Goal: Information Seeking & Learning: Learn about a topic

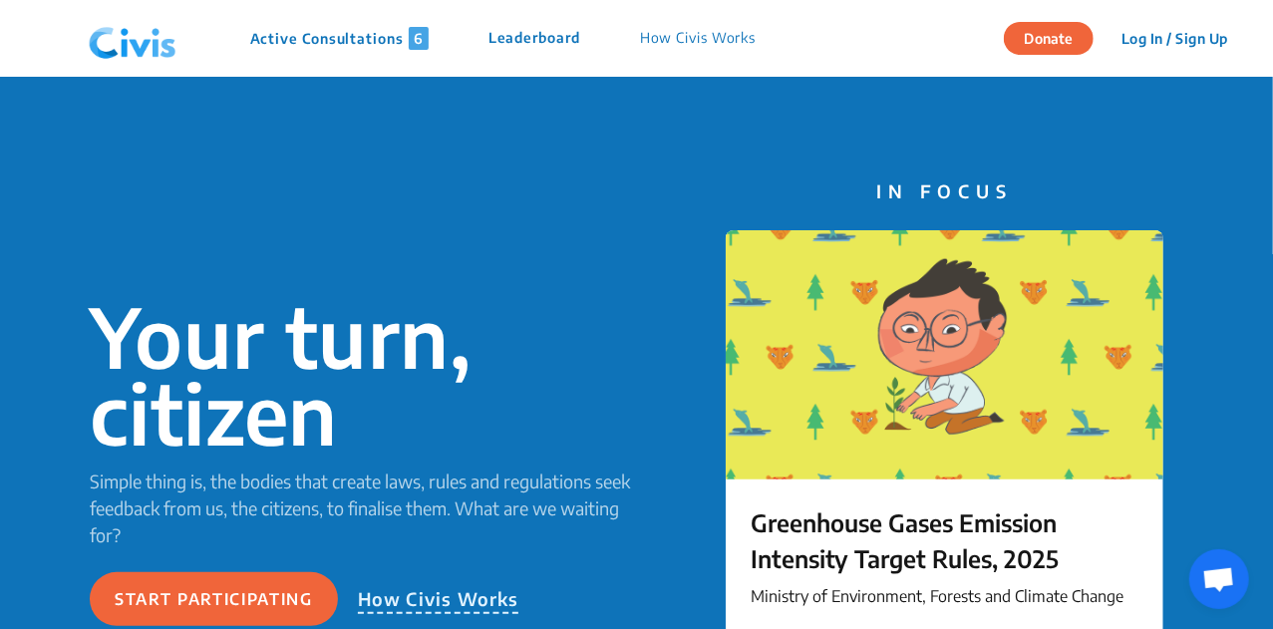
click at [320, 51] on div "Active Consultations 6 Leaderboard How Civis Works" at bounding box center [433, 39] width 705 height 60
click at [314, 38] on p "Active Consultations 6" at bounding box center [339, 38] width 178 height 23
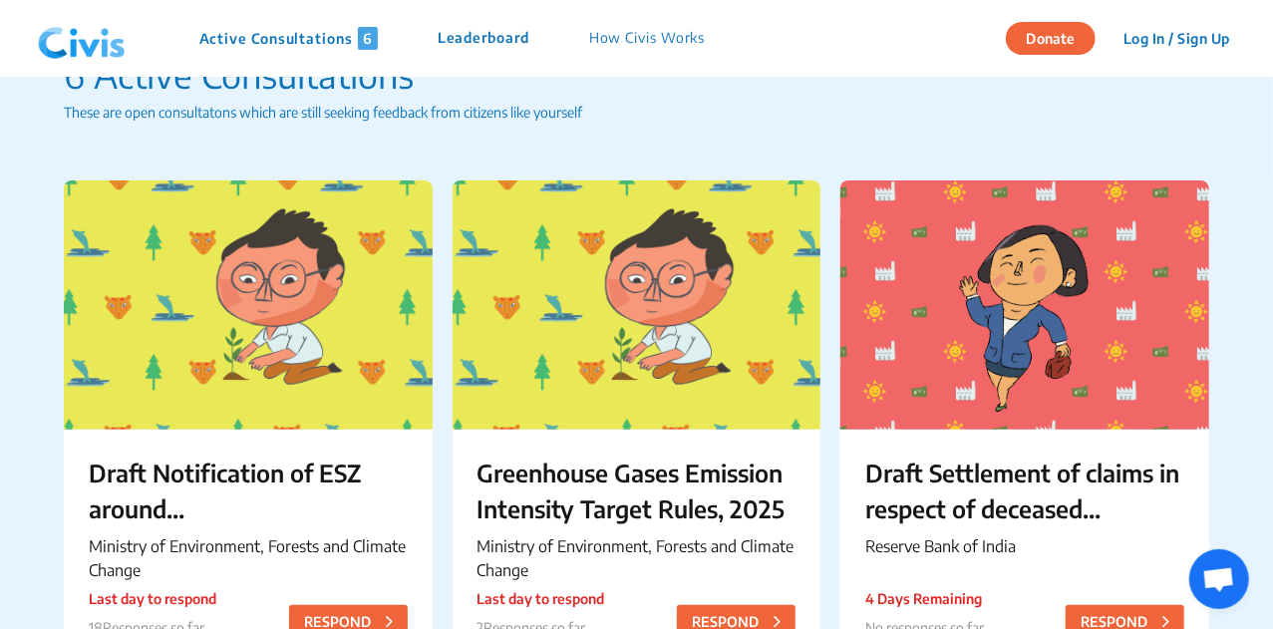
scroll to position [60, 0]
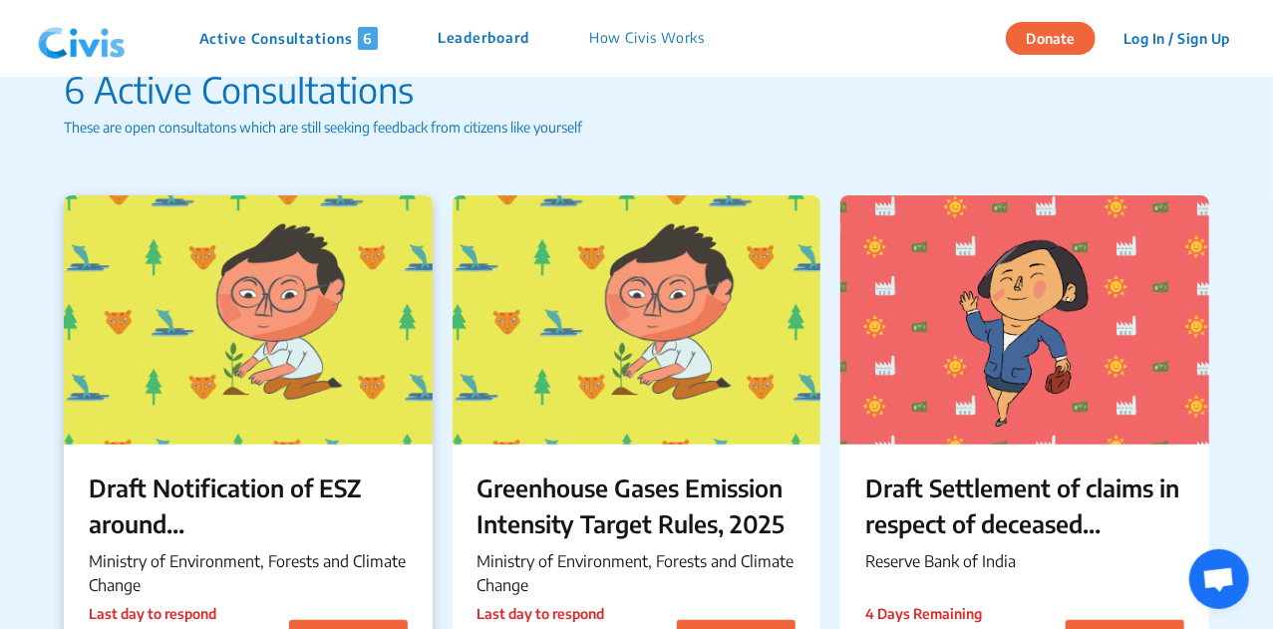
click at [312, 487] on p "Draft Notification of ESZ around [GEOGRAPHIC_DATA] in [GEOGRAPHIC_DATA]" at bounding box center [248, 506] width 319 height 72
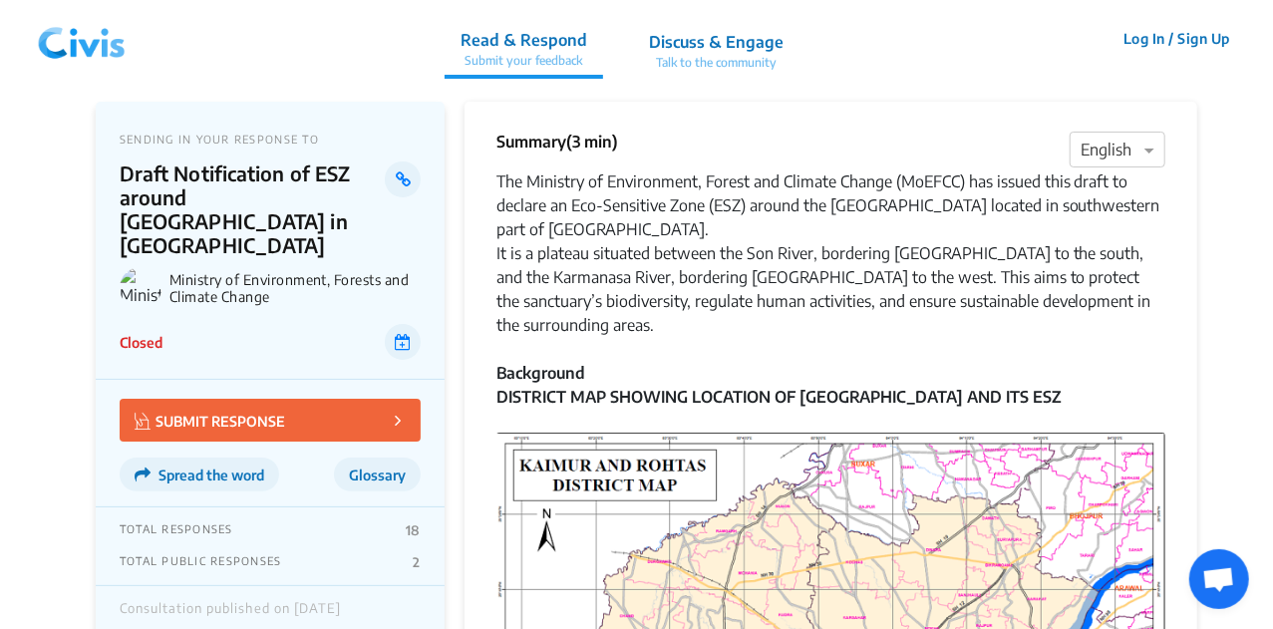
click at [503, 178] on div "The Ministry of Environment, Forest and Climate Change (MoEFCC) has issued this…" at bounding box center [831, 206] width 669 height 72
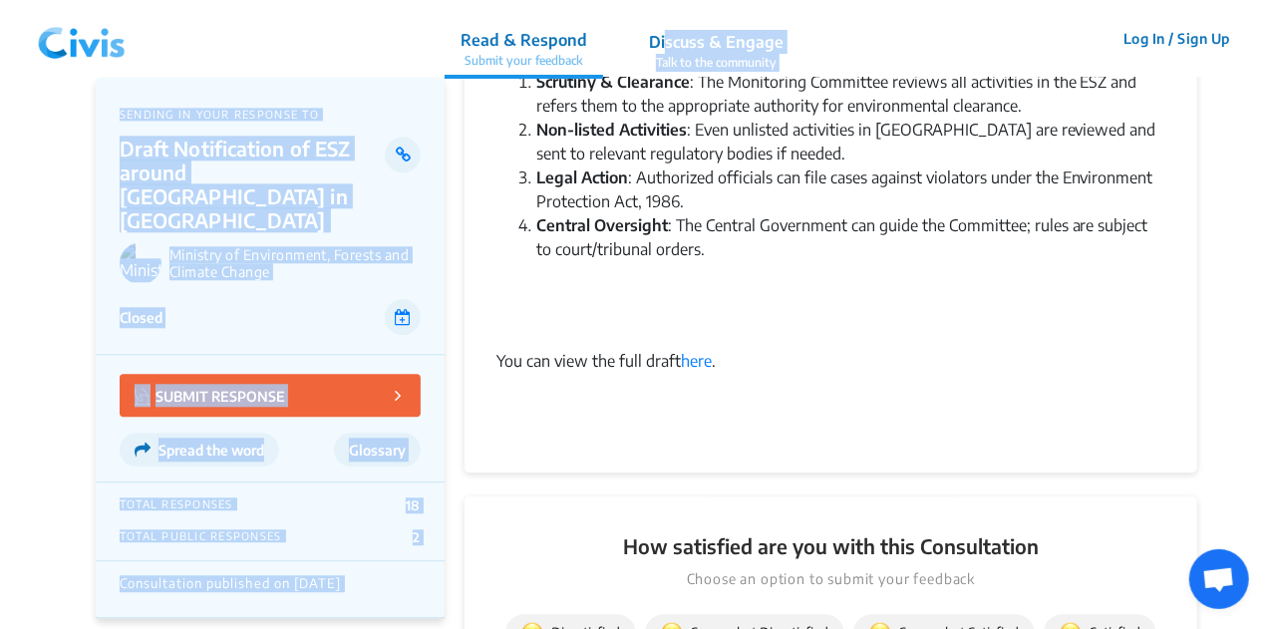
scroll to position [2292, 0]
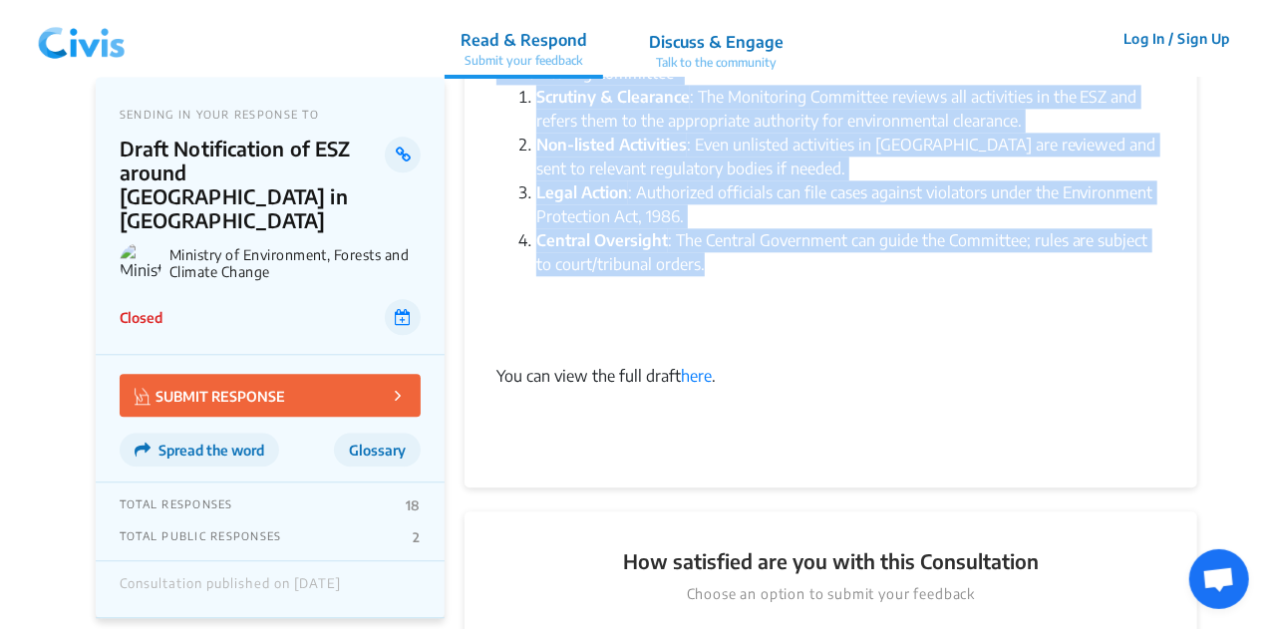
drag, startPoint x: 497, startPoint y: 178, endPoint x: 698, endPoint y: 299, distance: 234.8
copy div "Lor Ipsumdol si Ametconsect, Adipis eli Seddoei Tempor (InCIDI) utl etdolo magn…"
click at [722, 286] on li "Central Oversight : The Central Government can guide the Committee; rules are s…" at bounding box center [850, 288] width 629 height 120
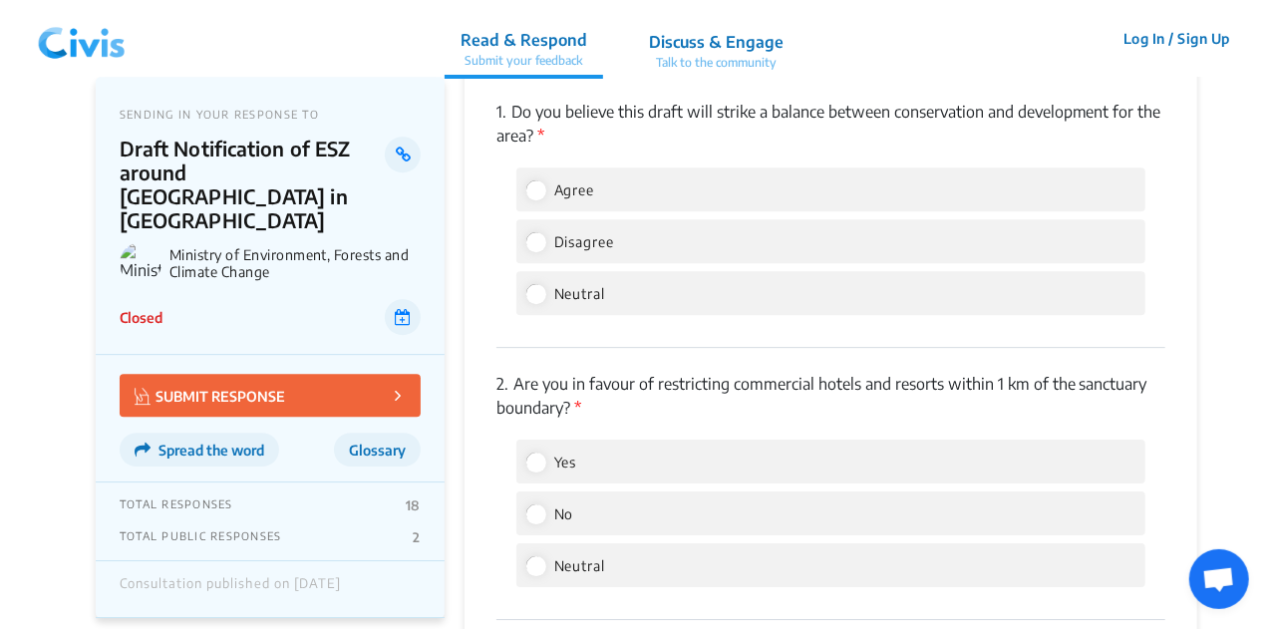
scroll to position [2999, 0]
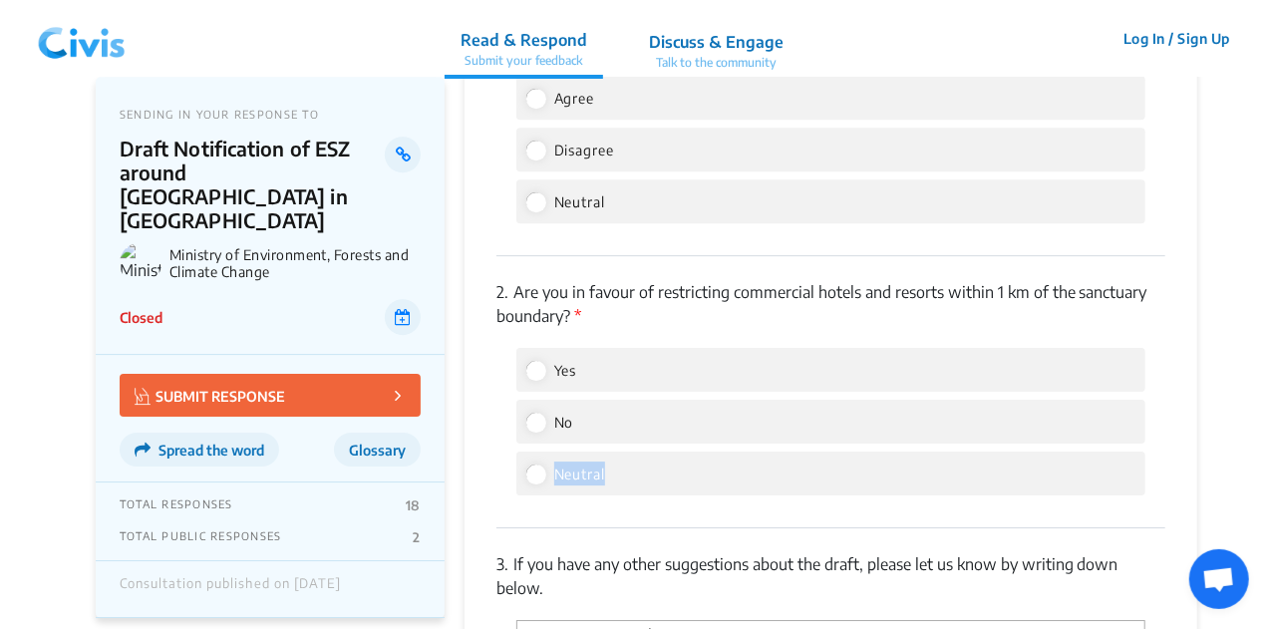
drag, startPoint x: 632, startPoint y: 497, endPoint x: 557, endPoint y: 496, distance: 74.8
click at [557, 496] on div "Neutral" at bounding box center [831, 474] width 629 height 44
copy span "Neutral"
click at [86, 27] on img at bounding box center [82, 39] width 104 height 60
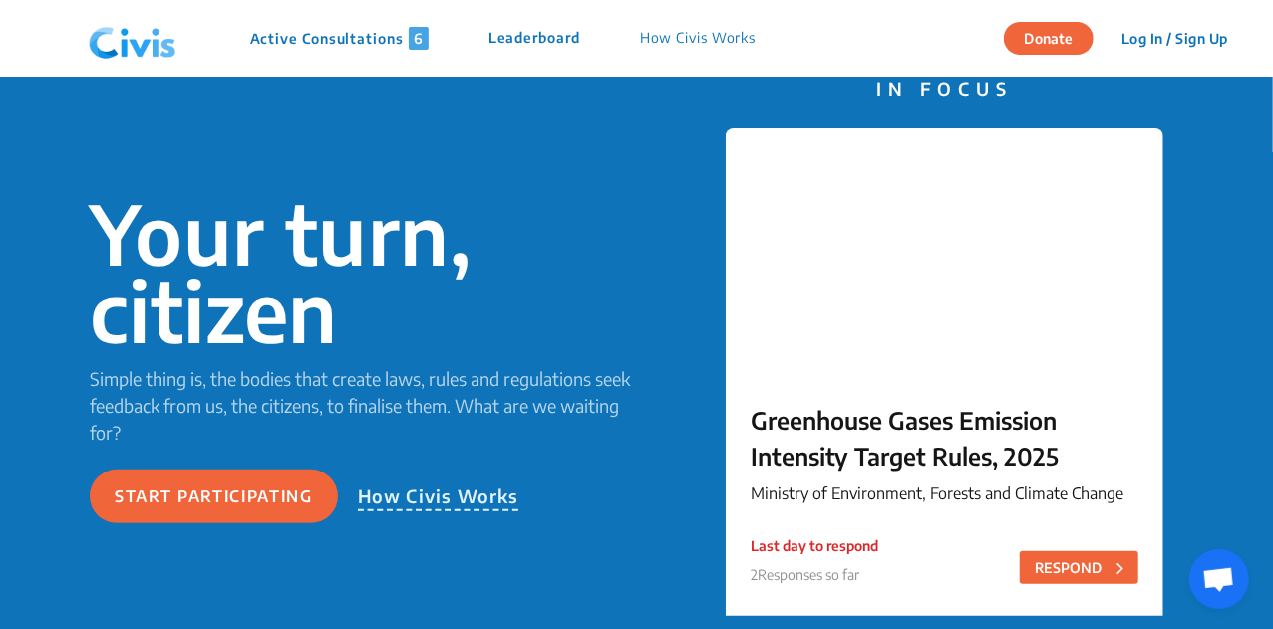
scroll to position [116, 0]
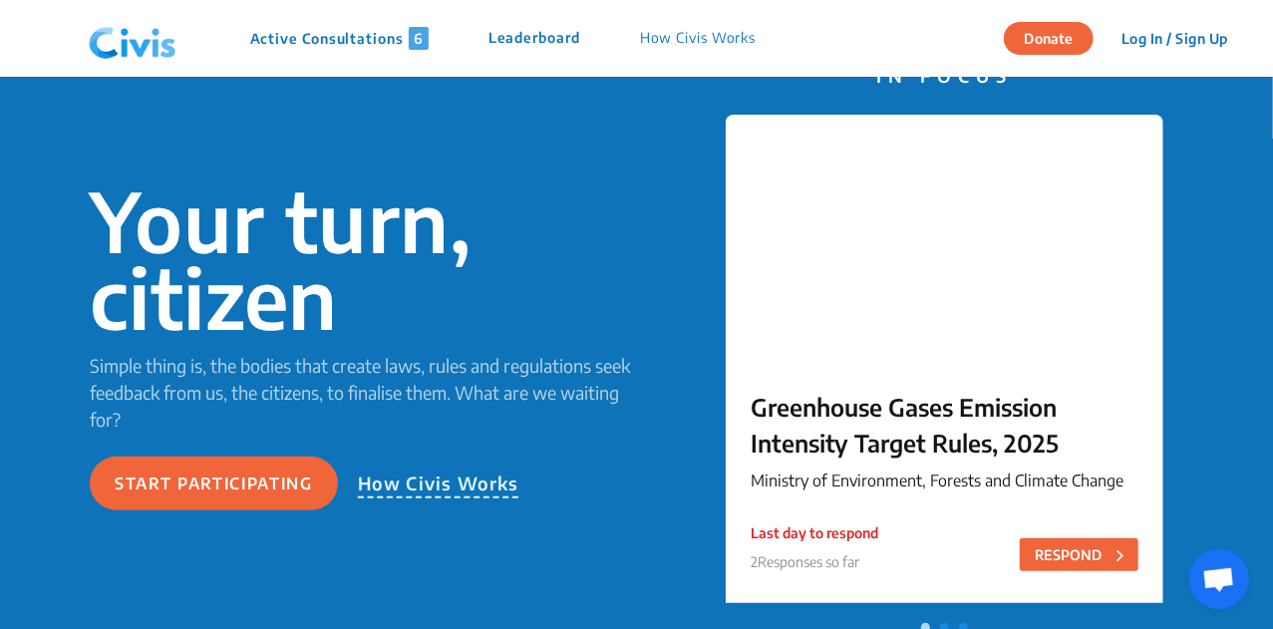
click at [307, 51] on div "Active Consultations 6 Leaderboard How Civis Works" at bounding box center [433, 39] width 705 height 60
click at [289, 38] on p "Active Consultations 6" at bounding box center [339, 38] width 178 height 23
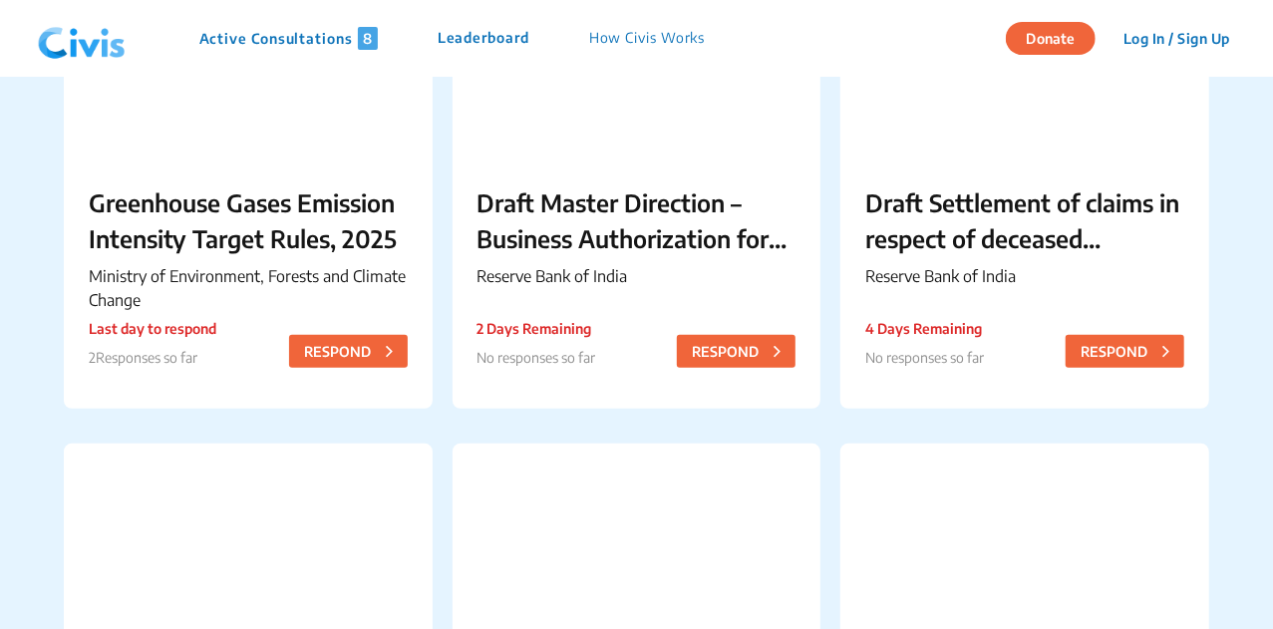
scroll to position [341, 0]
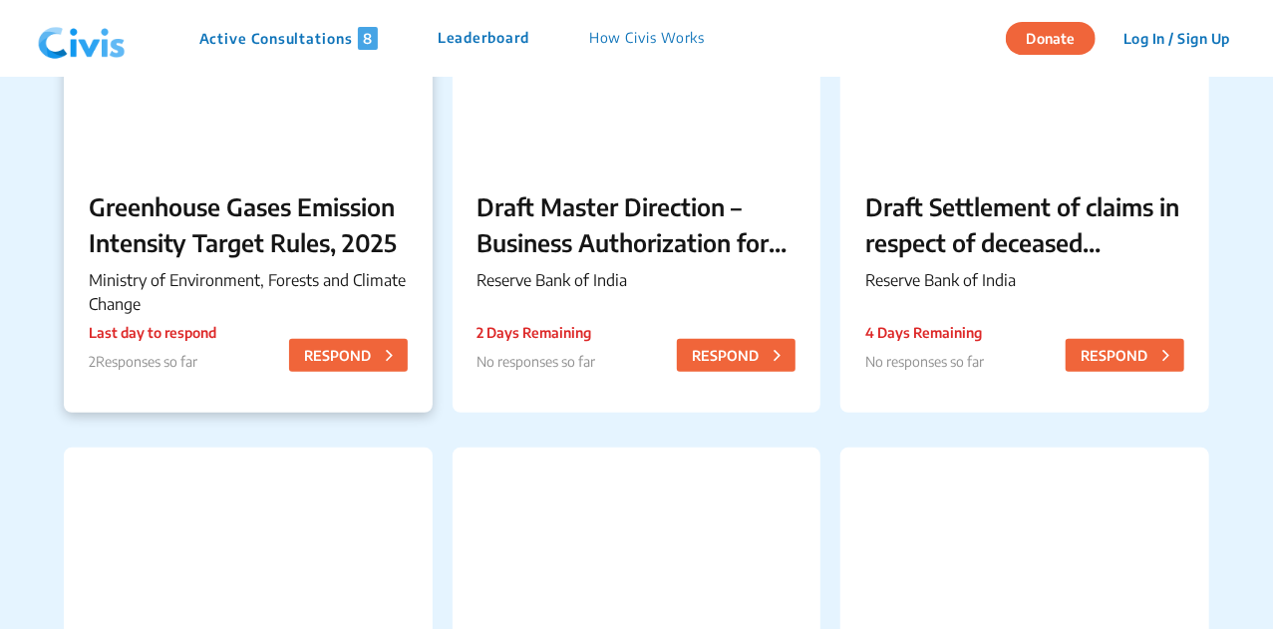
click at [258, 252] on p "Greenhouse Gases Emission Intensity Target Rules, 2025" at bounding box center [248, 224] width 319 height 72
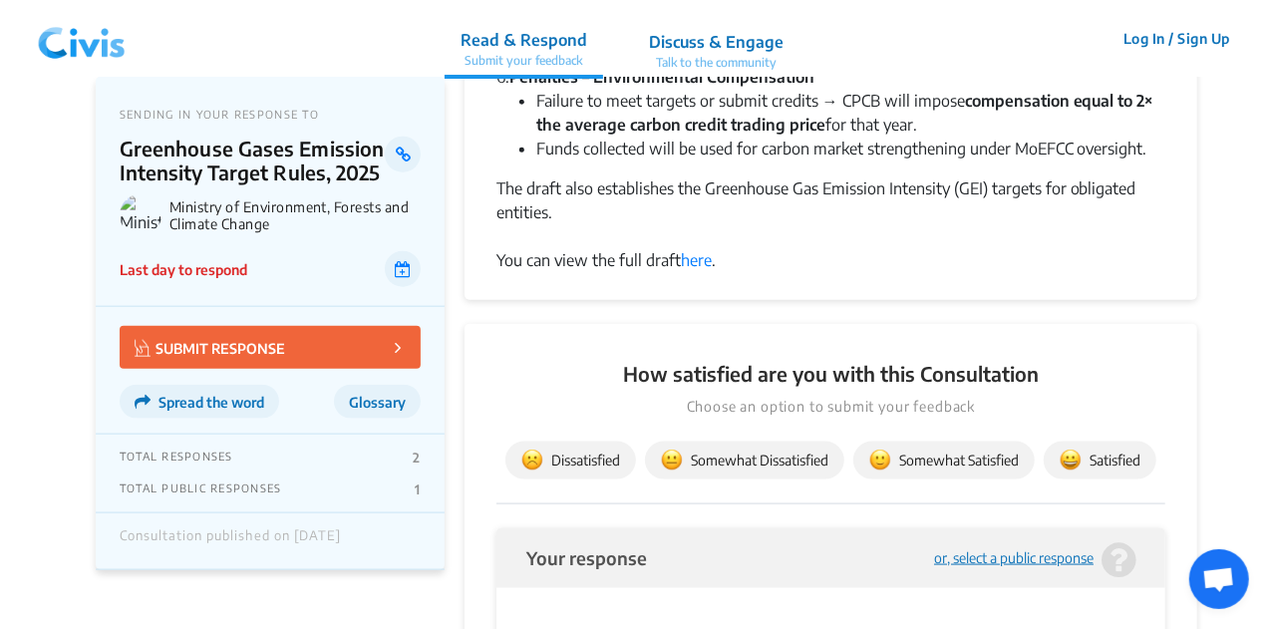
scroll to position [953, 0]
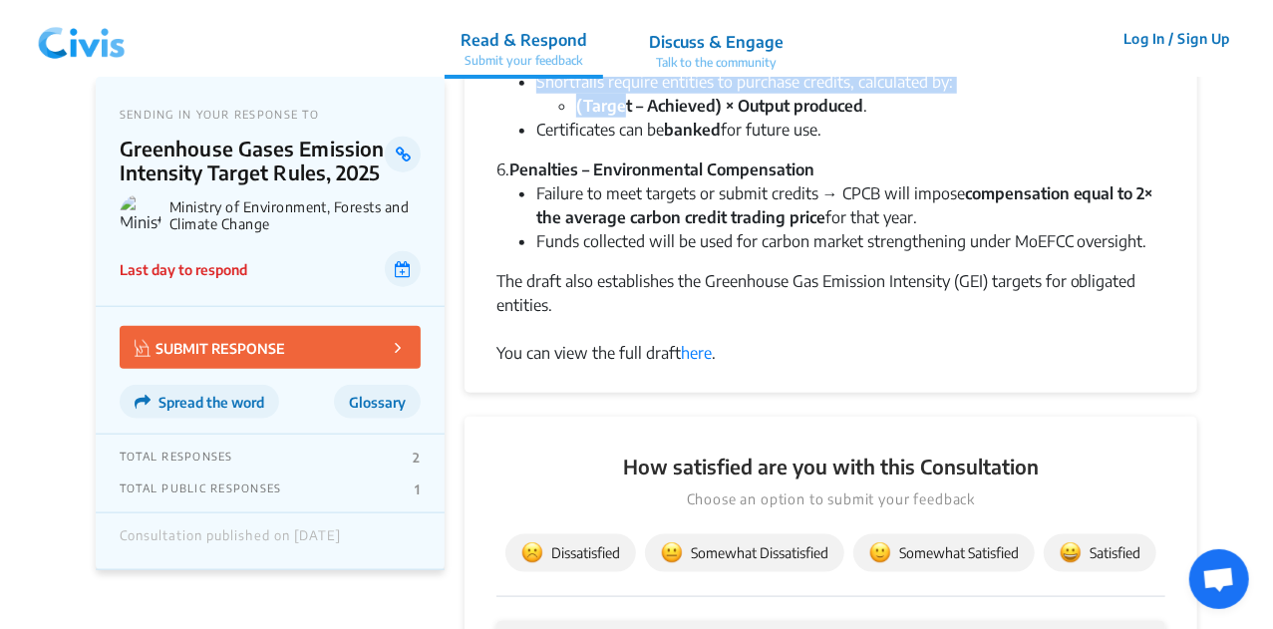
drag, startPoint x: 497, startPoint y: 178, endPoint x: 758, endPoint y: 309, distance: 292.1
copy div "The Ministry of Environment, Forest & Climate Change has proposed the draft Gre…"
click at [788, 306] on div "The draft also establishes the Greenhouse Gas Emission Intensity (GEI) targets …" at bounding box center [831, 293] width 669 height 48
